Goal: Contribute content: Add original content to the website for others to see

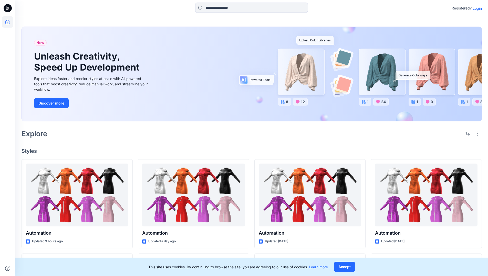
click at [476, 8] on p "Login" at bounding box center [476, 8] width 9 height 5
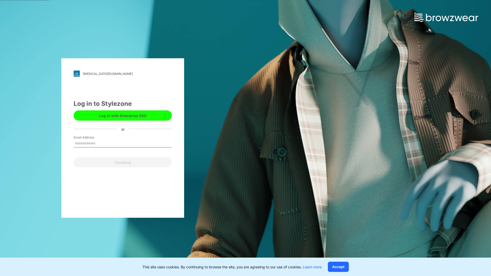
click at [101, 143] on input "Email Address" at bounding box center [123, 144] width 98 height 8
type input "**********"
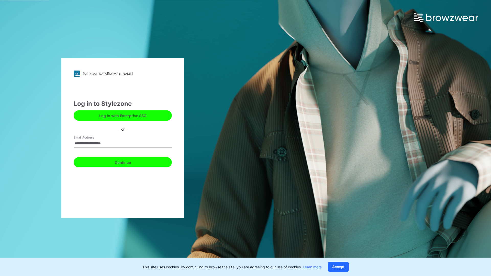
click at [128, 162] on button "Continue" at bounding box center [123, 162] width 98 height 10
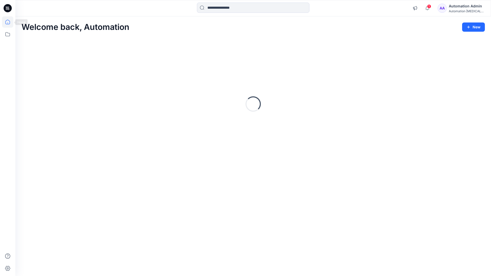
click at [10, 22] on icon at bounding box center [7, 22] width 5 height 5
click at [469, 24] on button "New" at bounding box center [474, 27] width 23 height 9
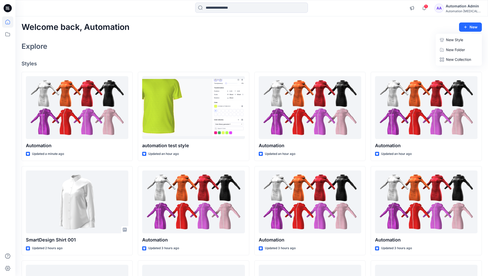
click at [454, 40] on p "New Style" at bounding box center [454, 40] width 17 height 6
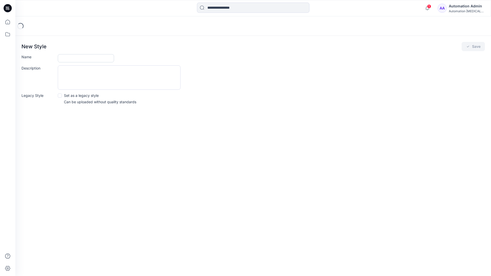
click at [62, 59] on input "Name" at bounding box center [86, 58] width 56 height 8
type input "**********"
click at [478, 48] on button "Save" at bounding box center [473, 46] width 23 height 9
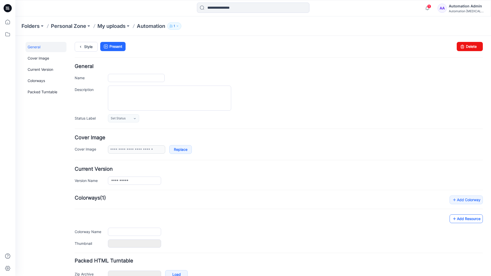
click at [471, 220] on link "Add Resource" at bounding box center [466, 219] width 33 height 9
type input "**********"
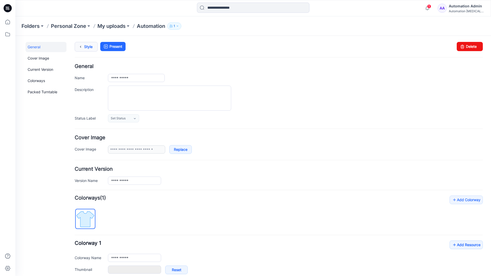
click at [87, 46] on link "Style" at bounding box center [86, 47] width 23 height 10
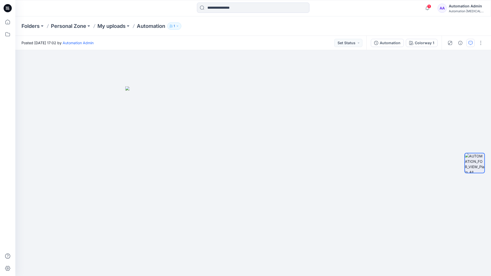
click at [469, 45] on button "button" at bounding box center [471, 43] width 8 height 8
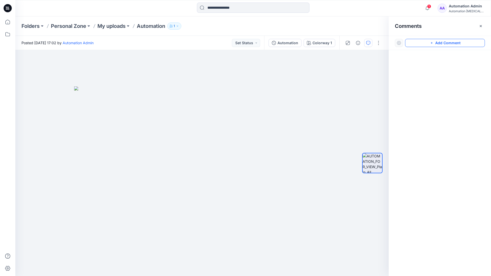
click at [469, 45] on button "Add Comment" at bounding box center [445, 43] width 80 height 8
click at [100, 109] on div "1" at bounding box center [202, 163] width 374 height 226
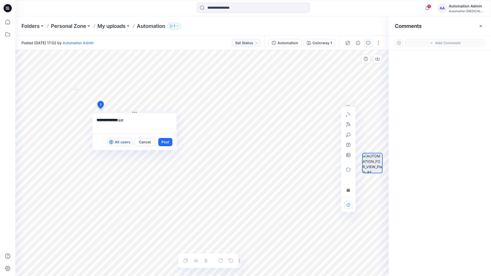
type textarea "**********"
click at [118, 144] on p "All users" at bounding box center [123, 142] width 16 height 6
click at [108, 144] on p "Members only" at bounding box center [117, 142] width 25 height 6
click at [165, 142] on button "Post" at bounding box center [165, 142] width 14 height 8
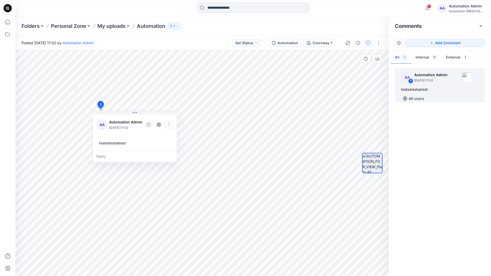
click at [169, 125] on button "button" at bounding box center [169, 125] width 8 height 8
click at [169, 135] on p "Edit comment" at bounding box center [170, 136] width 23 height 5
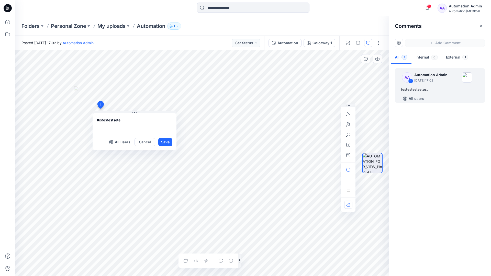
type textarea "*"
type textarea "**********"
click at [164, 145] on button "Save" at bounding box center [165, 142] width 14 height 8
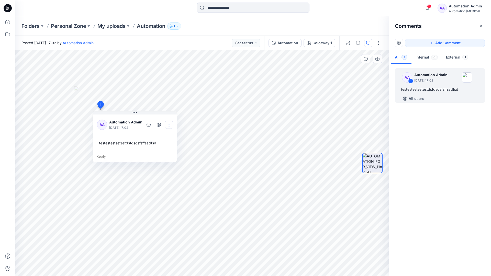
click at [170, 123] on button "button" at bounding box center [169, 125] width 8 height 8
click at [162, 149] on p "Delete thread" at bounding box center [170, 150] width 23 height 5
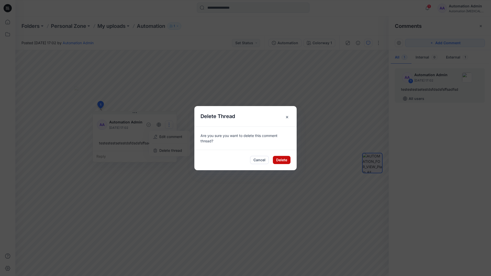
click at [278, 161] on button "Delete" at bounding box center [282, 160] width 18 height 8
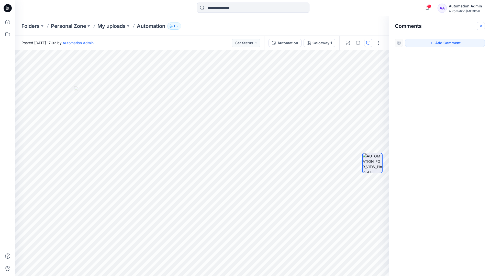
click at [480, 28] on button "button" at bounding box center [481, 26] width 8 height 8
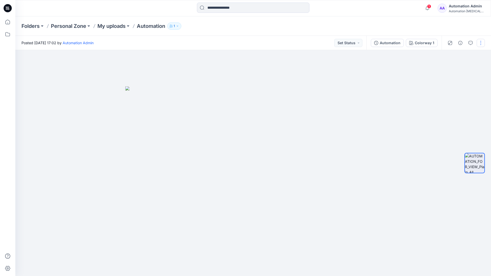
click at [481, 44] on button "button" at bounding box center [481, 43] width 8 height 8
click at [463, 70] on button "Edit" at bounding box center [459, 69] width 47 height 9
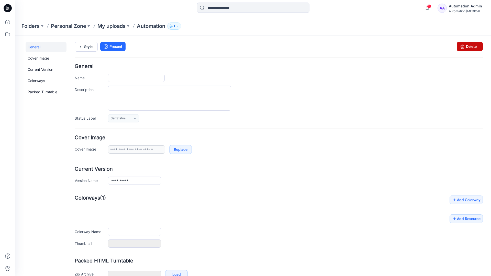
click at [459, 49] on icon at bounding box center [462, 46] width 7 height 9
type input "**********"
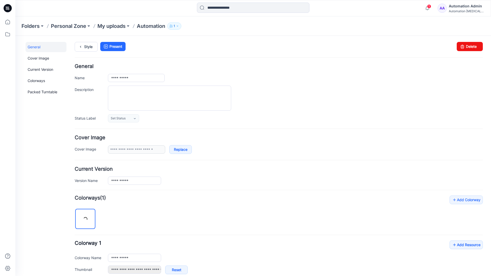
click at [411, 129] on form "**********" at bounding box center [279, 209] width 409 height 290
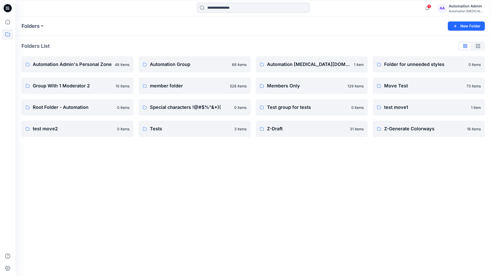
click at [465, 6] on div "Automation Admin" at bounding box center [467, 6] width 36 height 6
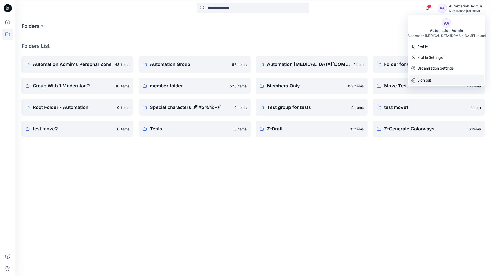
click at [428, 78] on p "Sign out" at bounding box center [425, 81] width 14 height 10
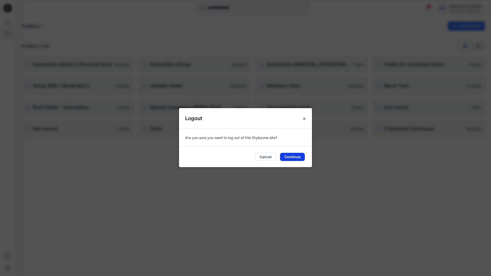
click at [297, 156] on button "Continue" at bounding box center [292, 157] width 25 height 8
